Goal: Task Accomplishment & Management: Use online tool/utility

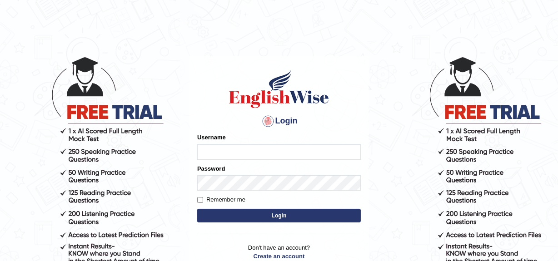
click at [213, 149] on input "Username" at bounding box center [279, 151] width 164 height 15
type input "jaspreet1991"
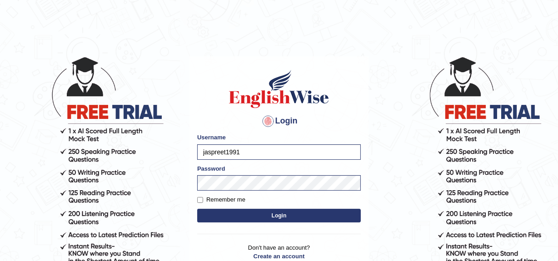
click at [266, 216] on button "Login" at bounding box center [279, 216] width 164 height 14
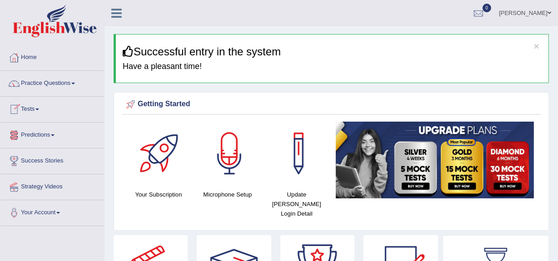
drag, startPoint x: 0, startPoint y: 0, endPoint x: 36, endPoint y: 109, distance: 114.3
click at [36, 109] on link "Tests" at bounding box center [52, 108] width 104 height 23
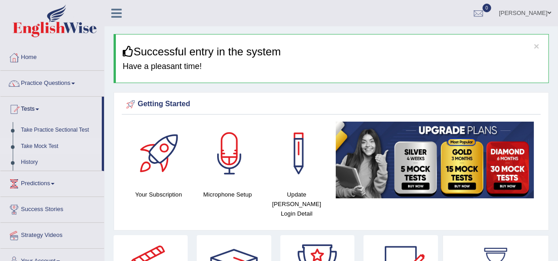
click at [41, 145] on link "Take Mock Test" at bounding box center [59, 147] width 85 height 16
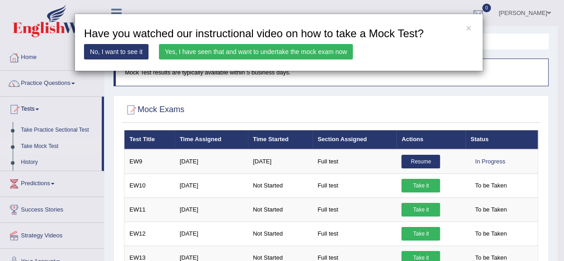
click at [325, 51] on link "Yes, I have seen that and want to undertake the mock exam now" at bounding box center [256, 51] width 194 height 15
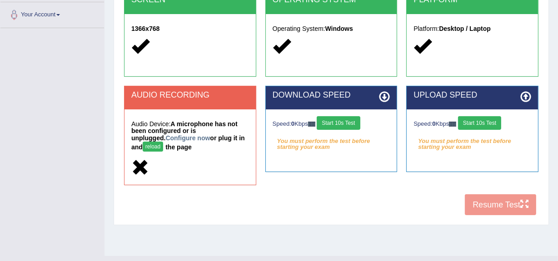
scroll to position [215, 0]
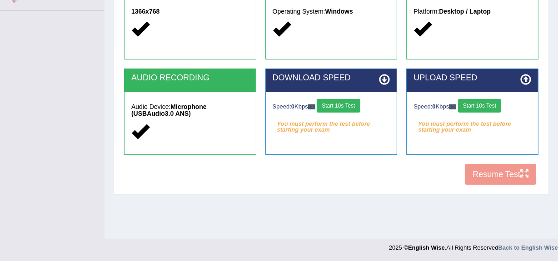
click at [338, 104] on button "Start 10s Test" at bounding box center [338, 106] width 43 height 14
click at [472, 109] on button "Start 10s Test" at bounding box center [479, 106] width 43 height 14
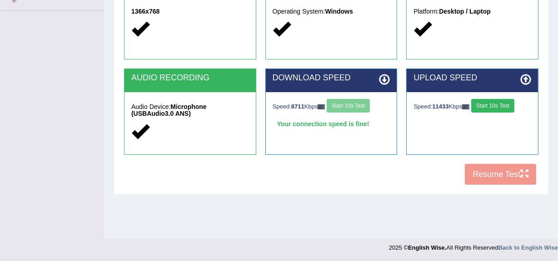
click at [492, 175] on div "COOKIES Cookies Enabled JAVASCRIPT Javascript Enabled BROWSER Browser: Chrome S…" at bounding box center [331, 34] width 419 height 312
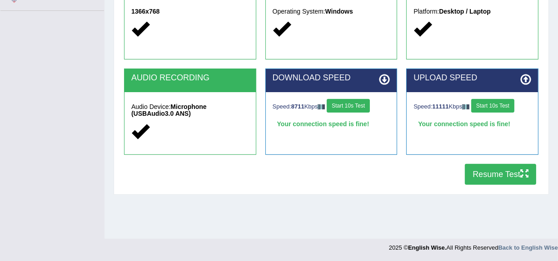
click at [492, 175] on button "Resume Test" at bounding box center [500, 174] width 71 height 21
click at [503, 178] on button "Resume Test" at bounding box center [500, 174] width 71 height 21
click at [492, 173] on button "Resume Test" at bounding box center [500, 174] width 71 height 21
